Goal: Task Accomplishment & Management: Complete application form

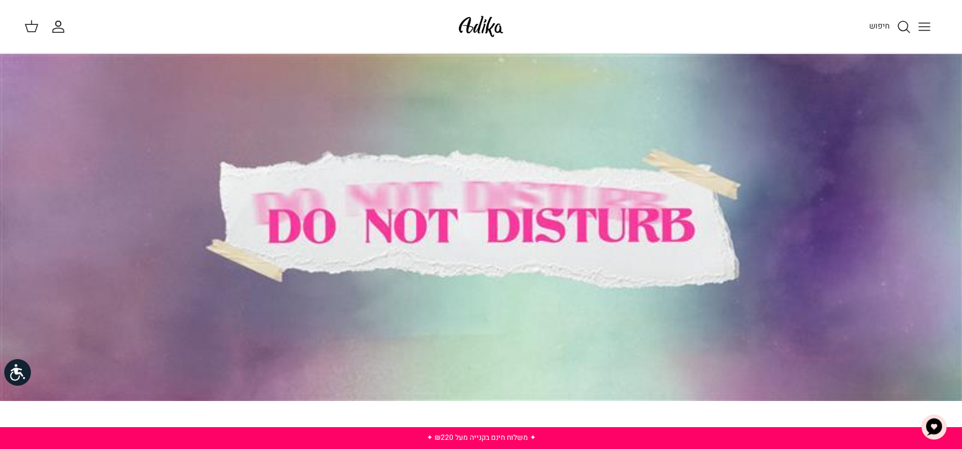
click at [58, 28] on icon "החשבון שלי" at bounding box center [58, 30] width 11 height 4
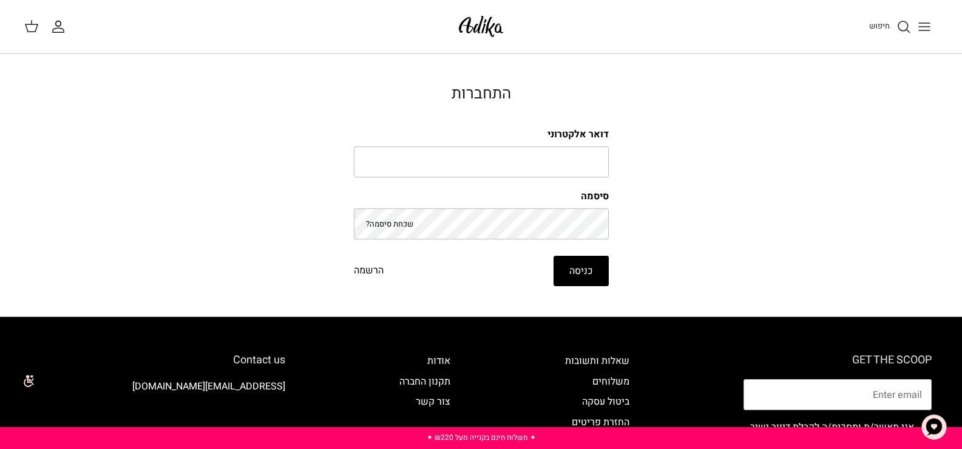
click at [372, 268] on link "הרשמה" at bounding box center [369, 271] width 30 height 16
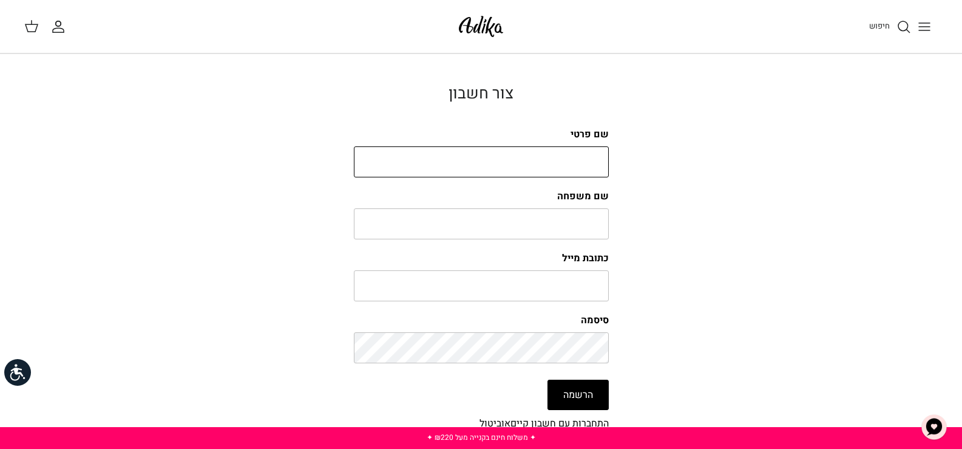
click at [574, 165] on input "שם פרטי" at bounding box center [481, 162] width 255 height 32
type input "h"
type input "yael"
click at [566, 222] on input "שם משפחה" at bounding box center [481, 224] width 255 height 32
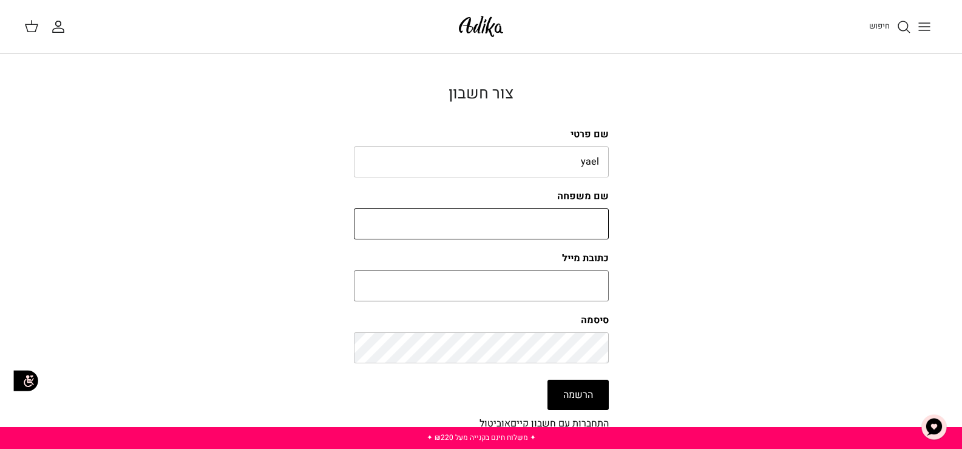
type input "שדה"
type input "yaelsadeh05@gmail.com"
click at [565, 390] on button "הרשמה" at bounding box center [578, 394] width 61 height 30
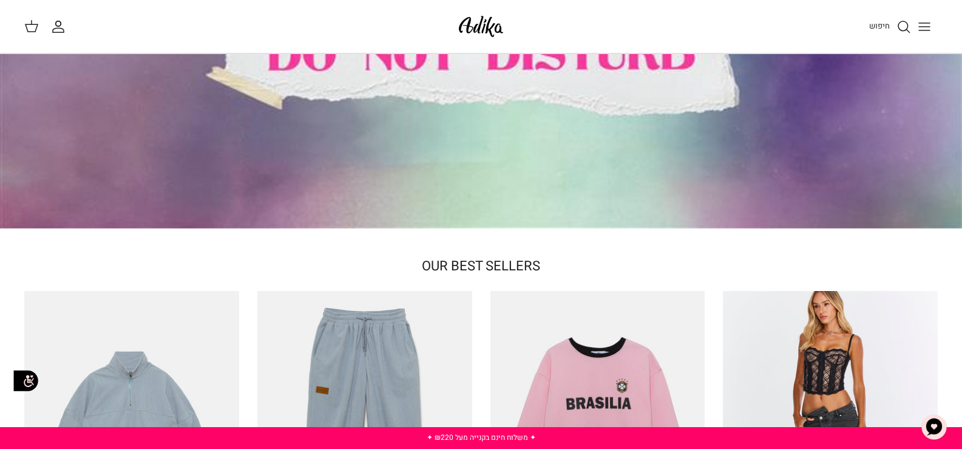
scroll to position [17, 0]
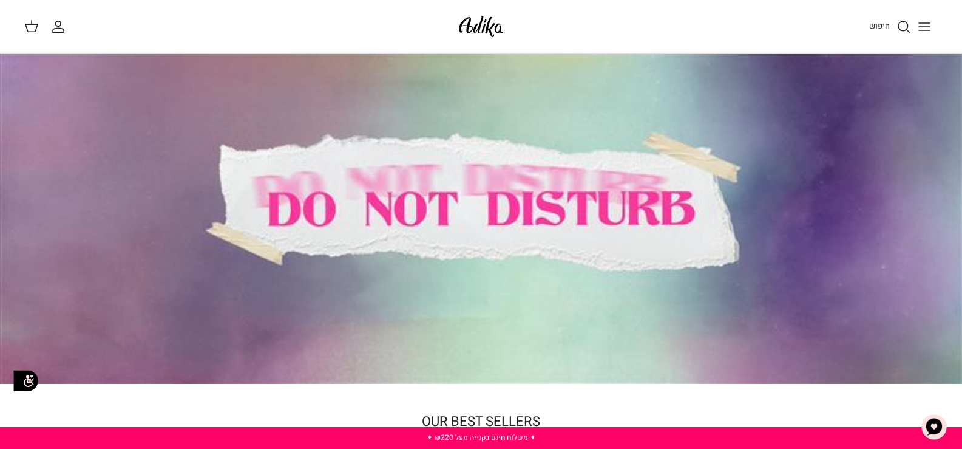
click at [908, 30] on line "חיפוש" at bounding box center [908, 30] width 2 height 2
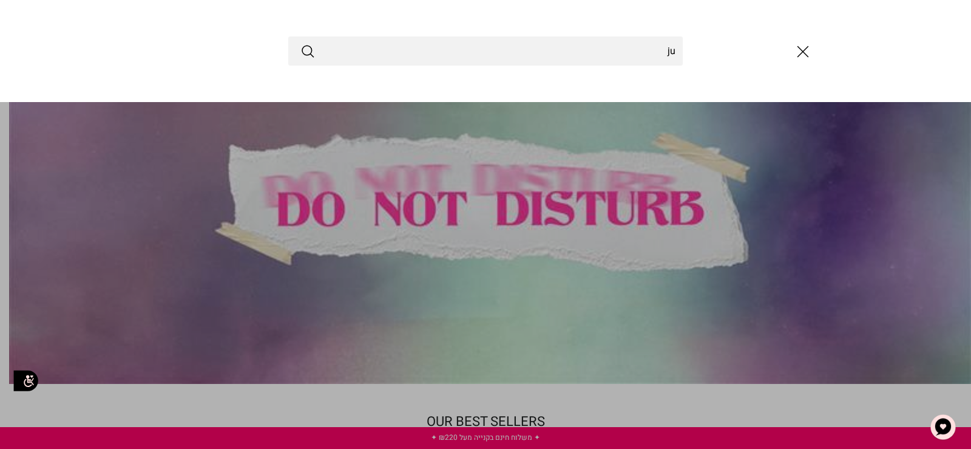
type input "j"
type input "חולצות"
click at [301, 43] on button "Submit" at bounding box center [308, 51] width 15 height 16
click at [801, 47] on icon "סגור" at bounding box center [803, 51] width 21 height 21
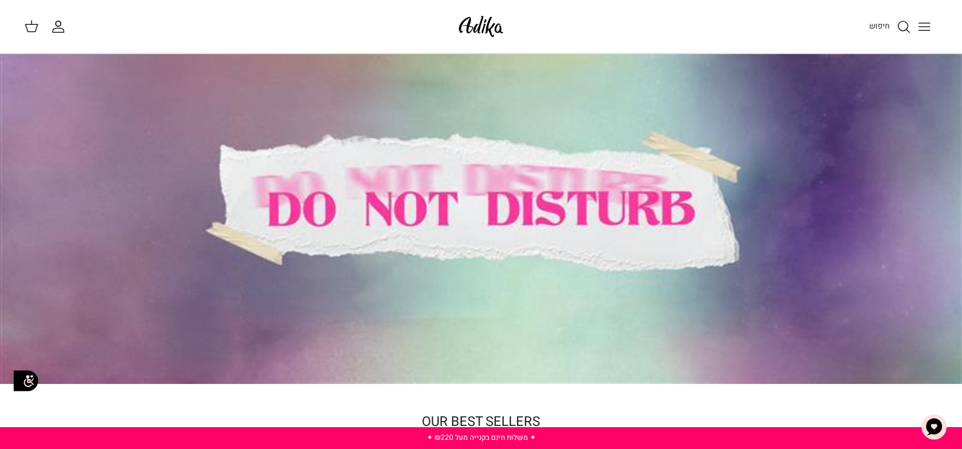
click at [930, 22] on icon "Toggle menu" at bounding box center [924, 26] width 15 height 15
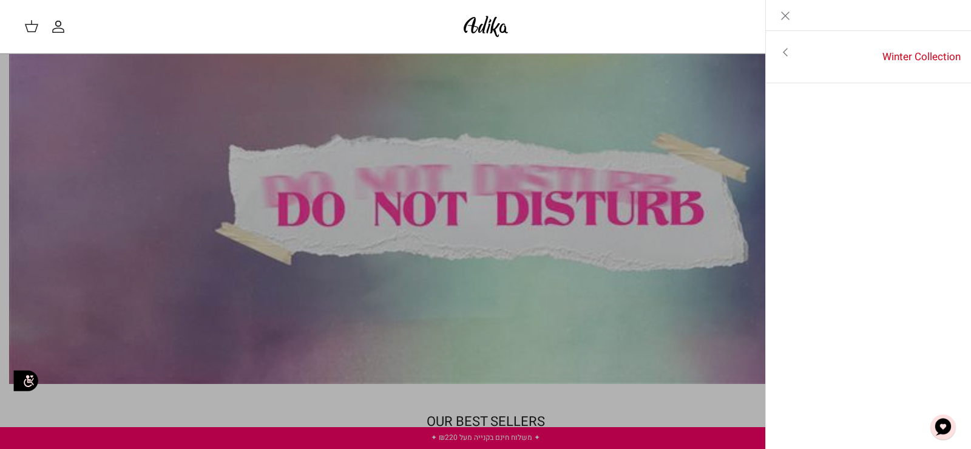
click at [716, 111] on link "Toggle menu" at bounding box center [485, 224] width 971 height 449
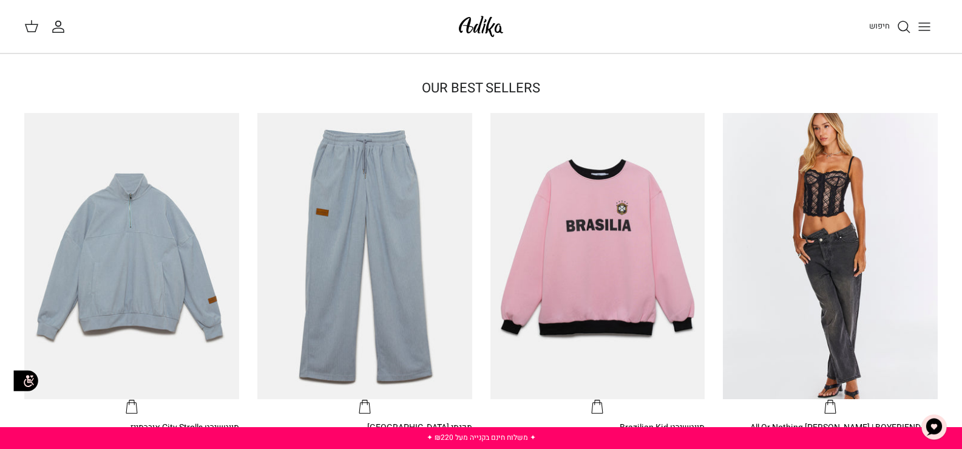
scroll to position [309, 0]
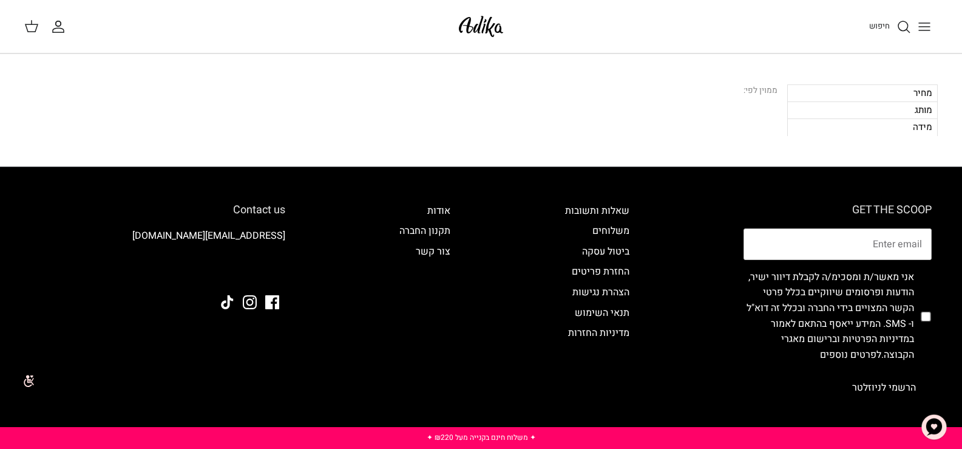
click at [923, 24] on icon "Toggle menu" at bounding box center [924, 26] width 15 height 15
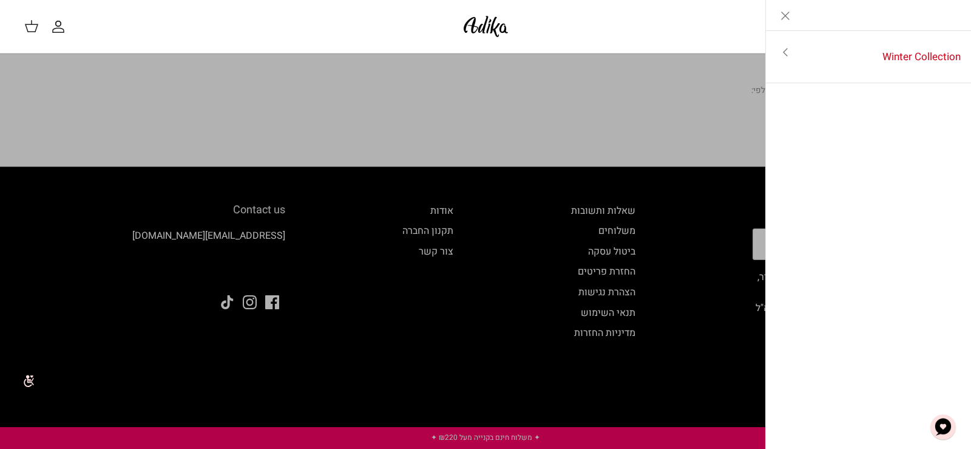
click at [791, 18] on icon "Close" at bounding box center [785, 16] width 15 height 15
